Goal: Find specific page/section: Find specific page/section

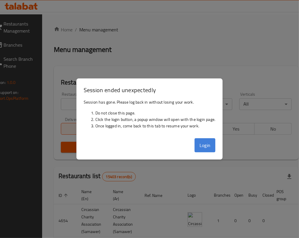
click at [208, 145] on button "Login" at bounding box center [205, 145] width 21 height 14
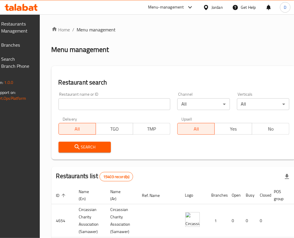
click at [150, 27] on ol "Home / Menu management" at bounding box center [174, 29] width 245 height 7
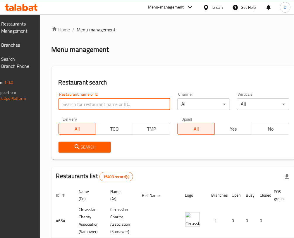
click at [118, 106] on input "search" at bounding box center [115, 104] width 112 height 12
type input "markazi"
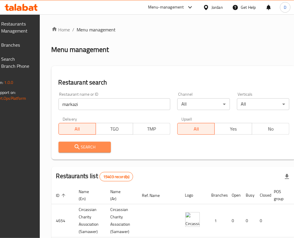
click at [105, 149] on span "Search" at bounding box center [84, 146] width 43 height 7
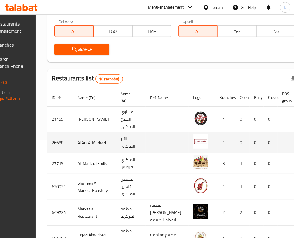
scroll to position [130, 0]
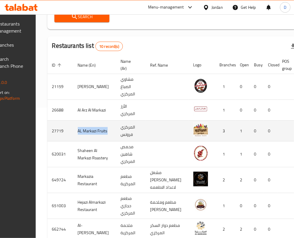
drag, startPoint x: 91, startPoint y: 127, endPoint x: 103, endPoint y: 133, distance: 13.2
click at [103, 133] on td "AL Markazi Fruits" at bounding box center [94, 130] width 43 height 21
copy td "AL Markazi Fruits"
drag, startPoint x: 79, startPoint y: 134, endPoint x: 75, endPoint y: 132, distance: 4.1
click at [73, 133] on td "27719" at bounding box center [60, 130] width 26 height 21
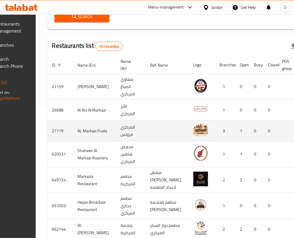
click at [69, 129] on td "27719" at bounding box center [60, 130] width 26 height 21
copy td "27719"
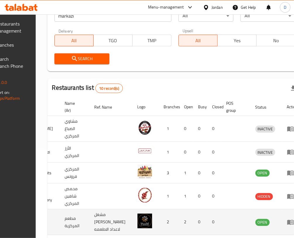
scroll to position [0, 0]
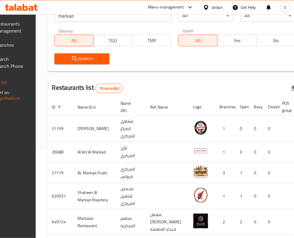
click at [136, 59] on div "Search" at bounding box center [175, 59] width 248 height 18
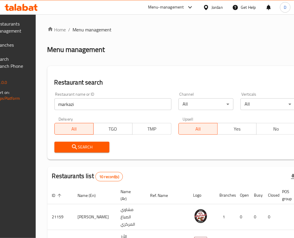
click at [177, 8] on div "Menu-management" at bounding box center [166, 7] width 36 height 7
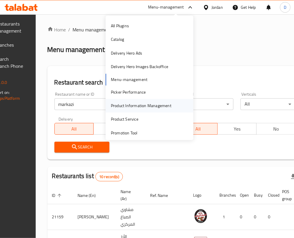
scroll to position [33, 0]
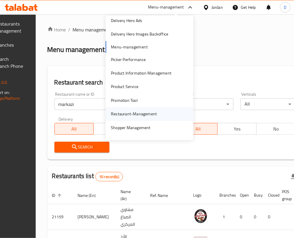
click at [153, 111] on div "Restaurant-Management" at bounding box center [133, 113] width 55 height 13
